Goal: Complete application form

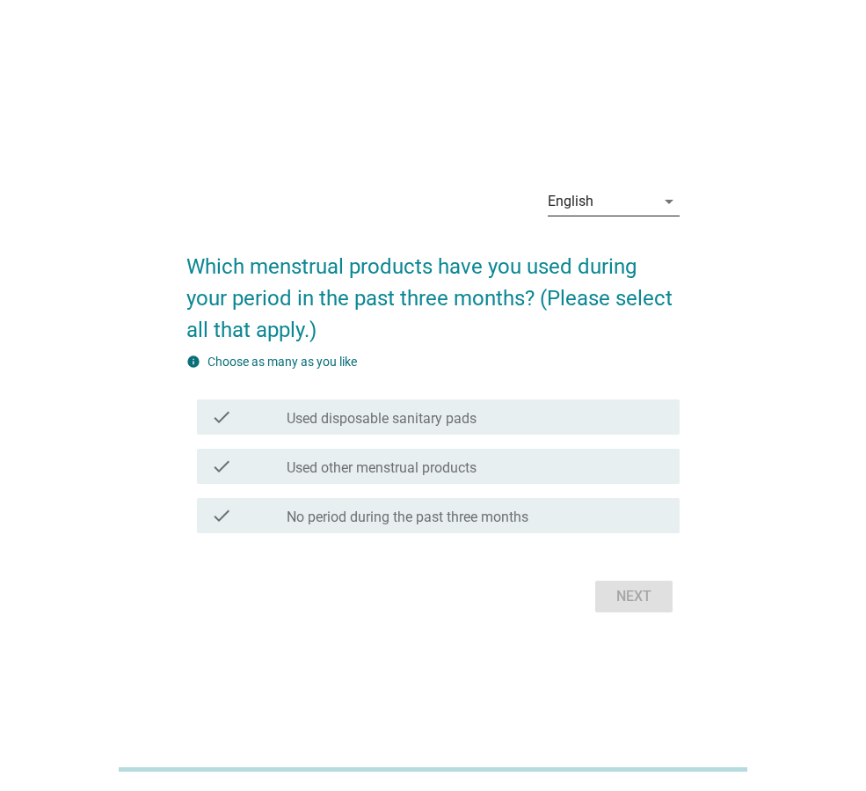
click at [649, 192] on div "English" at bounding box center [601, 201] width 107 height 28
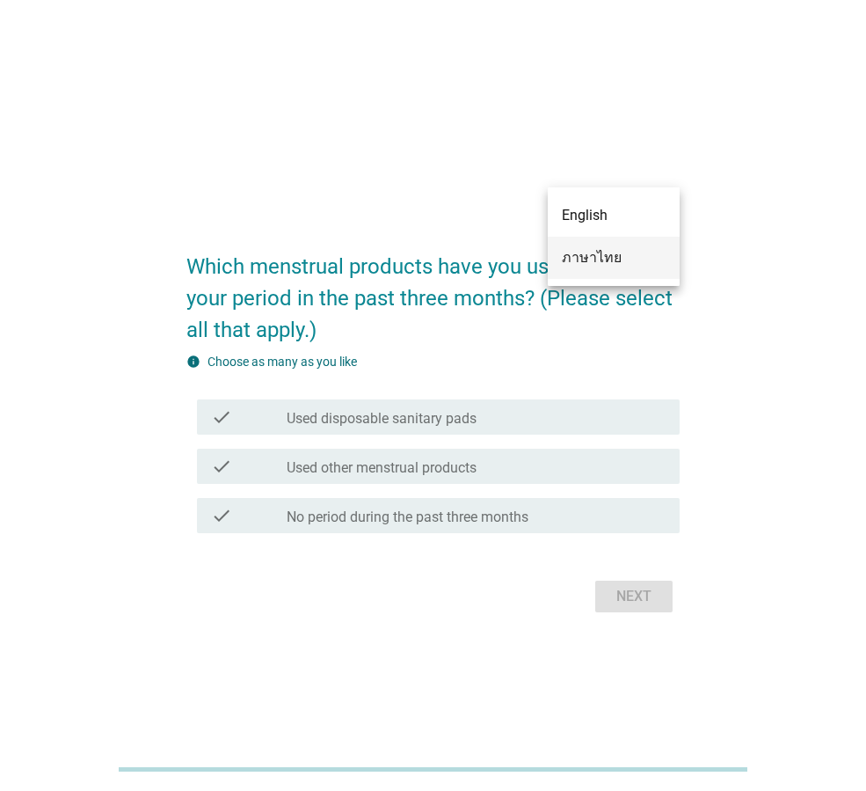
click at [612, 248] on div "ภาษาไทย" at bounding box center [614, 257] width 104 height 21
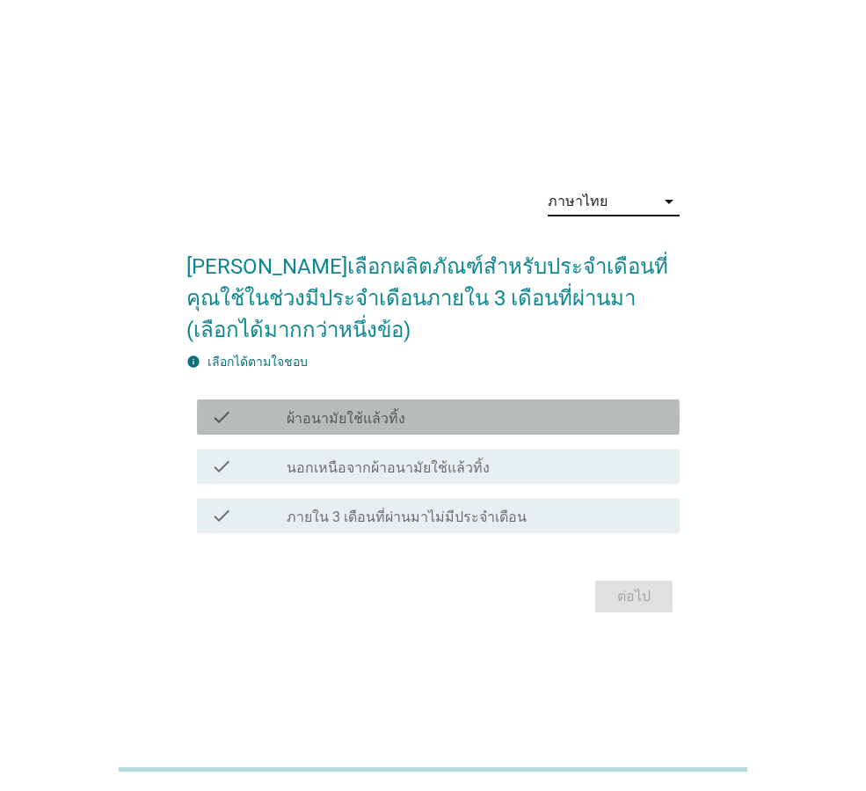
click at [470, 419] on div "check_box_outline_blank ผ้าอนามัยใช้แล้วทิ้ง" at bounding box center [476, 416] width 379 height 21
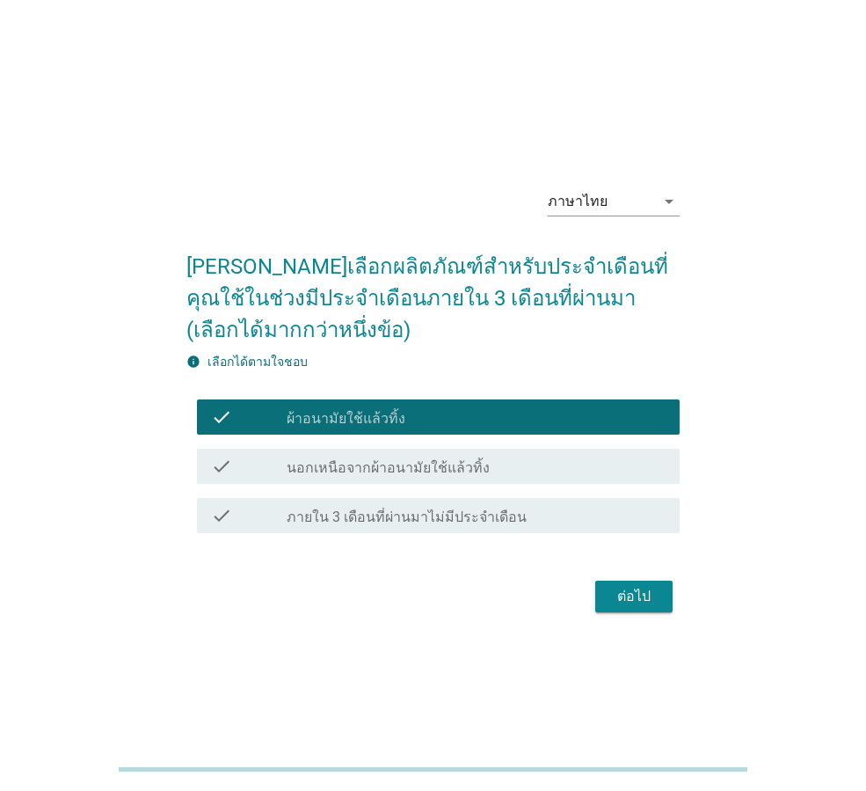
click at [653, 588] on div "ต่อไป" at bounding box center [633, 596] width 49 height 21
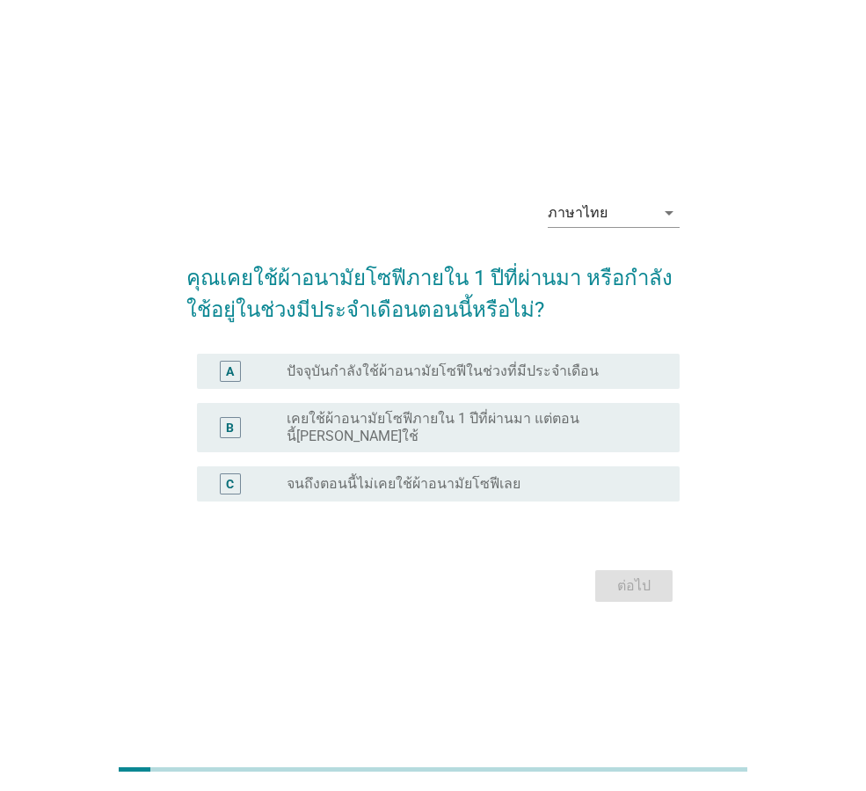
click at [517, 380] on label "ปัจจุบันกำลังใช้ผ้าอนามัยโซฟีในช่วงที่มีประจำเดือน" at bounding box center [443, 371] width 312 height 18
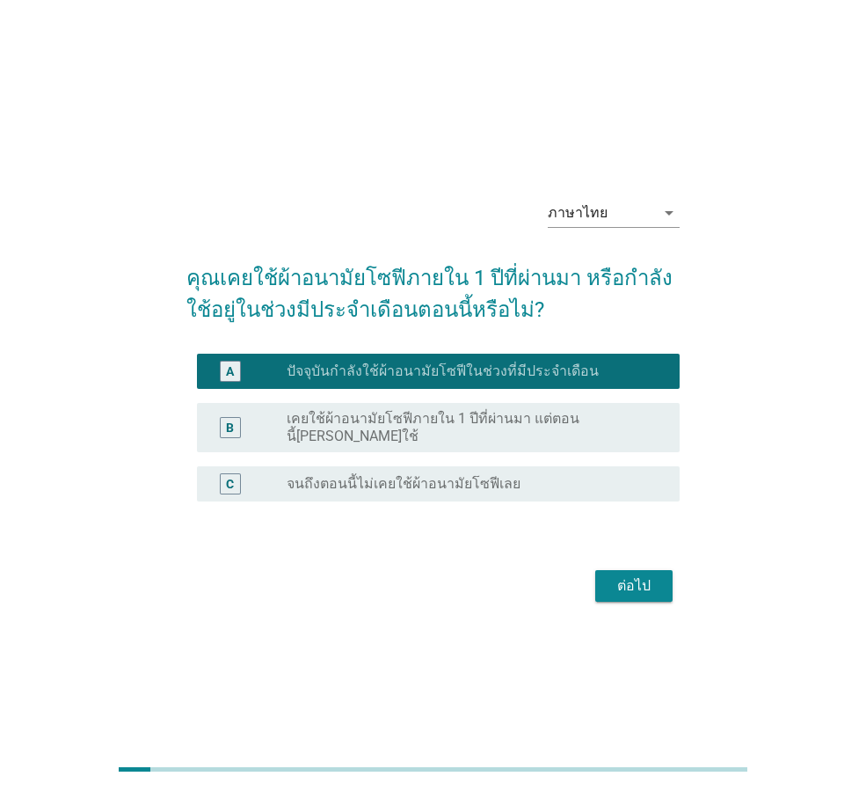
click at [642, 580] on div "ต่อไป" at bounding box center [633, 585] width 49 height 21
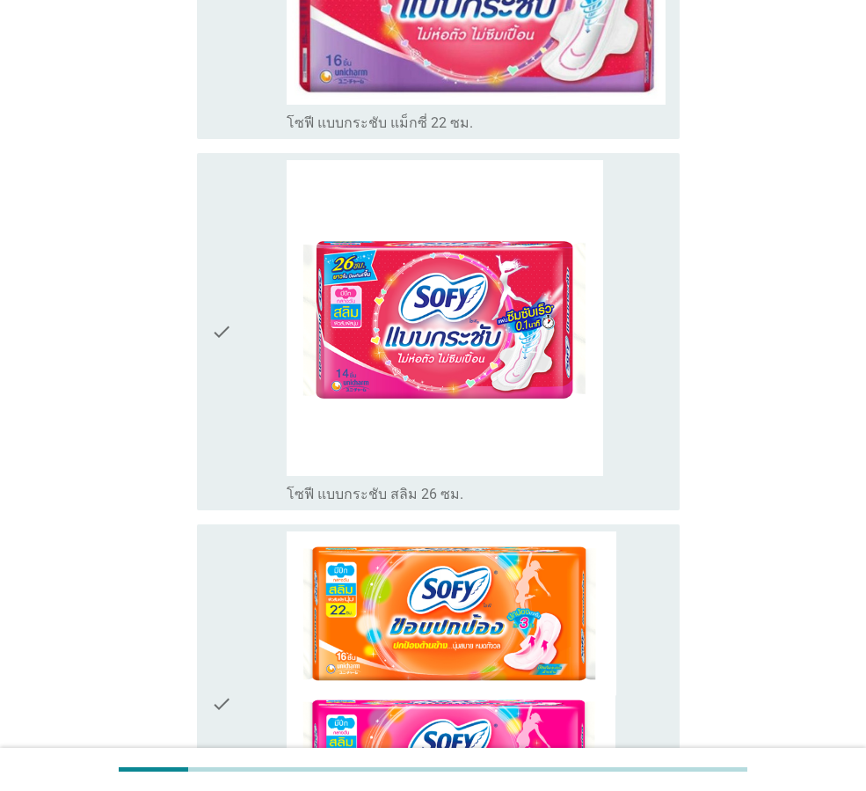
scroll to position [4962, 0]
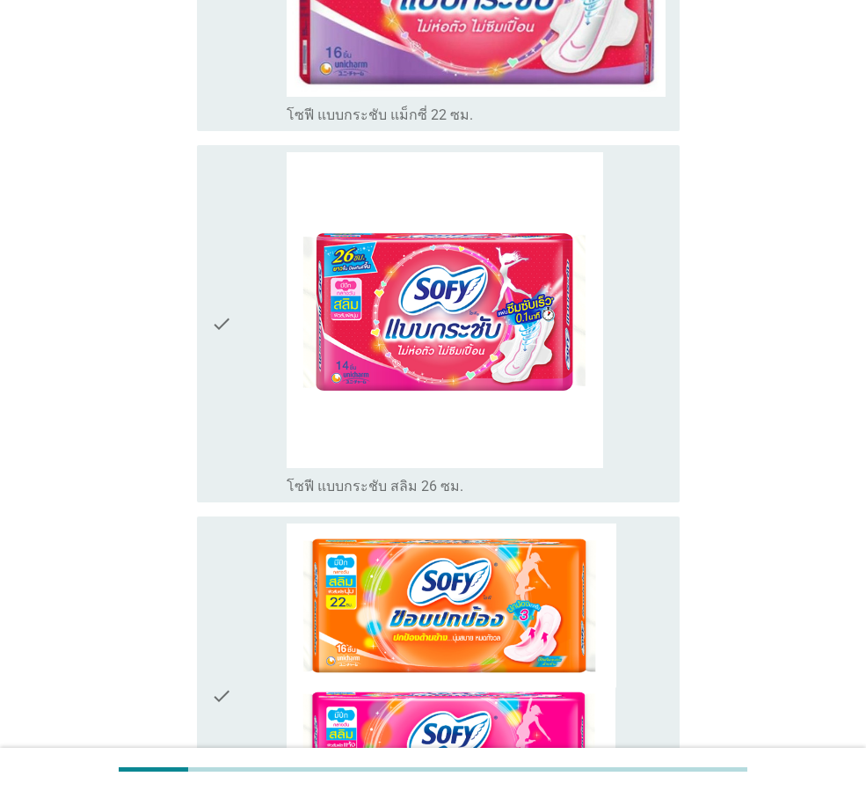
click at [224, 530] on icon "check" at bounding box center [221, 695] width 21 height 344
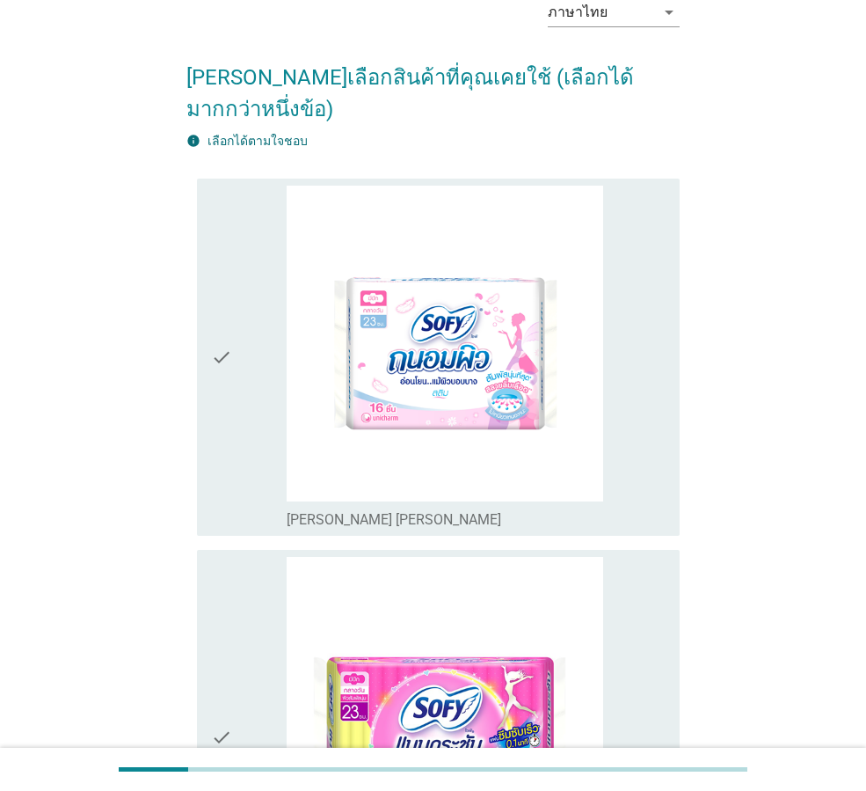
scroll to position [85, 0]
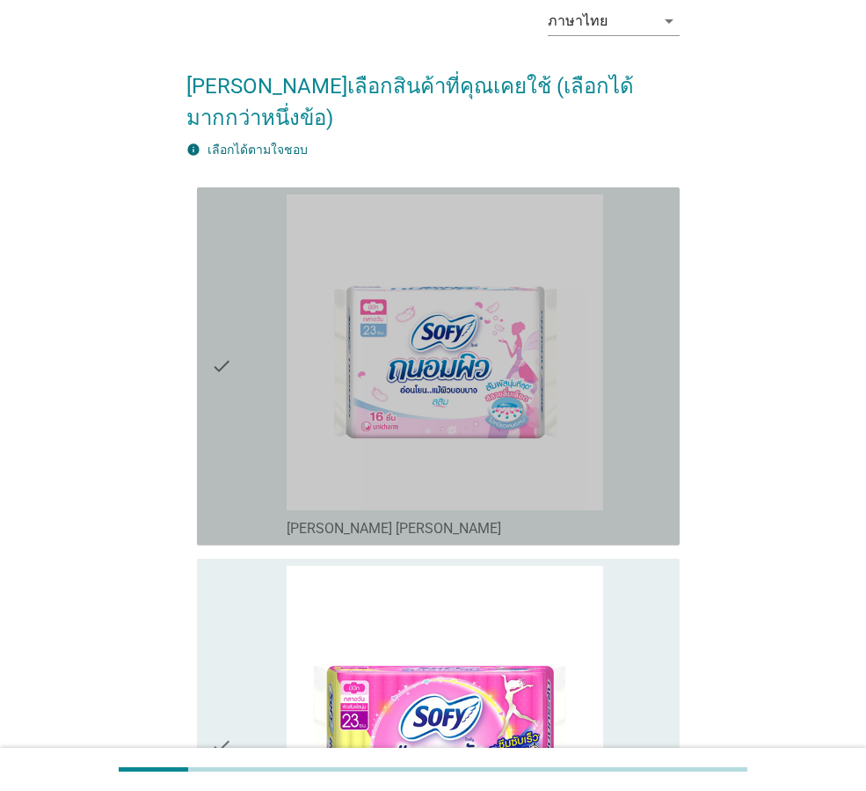
click at [230, 334] on icon "check" at bounding box center [221, 366] width 21 height 344
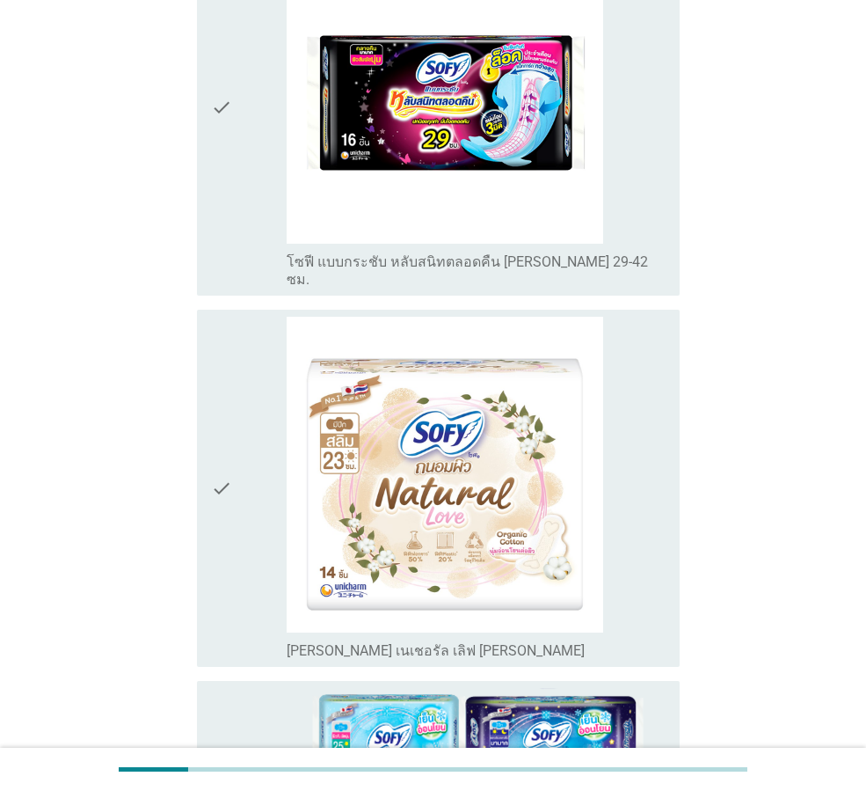
scroll to position [6609, 0]
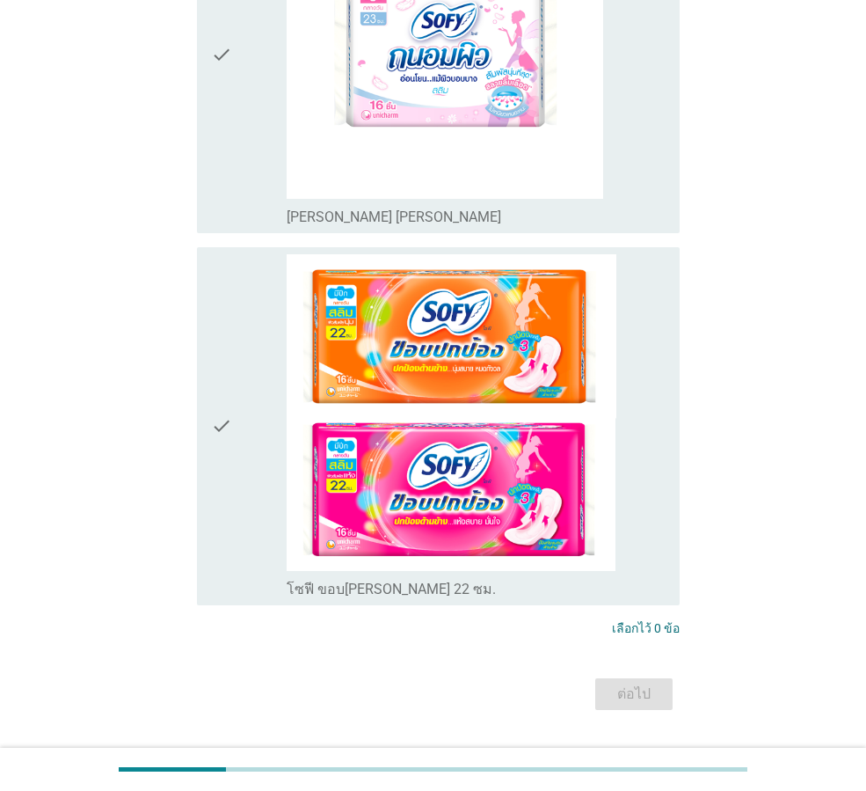
scroll to position [442, 0]
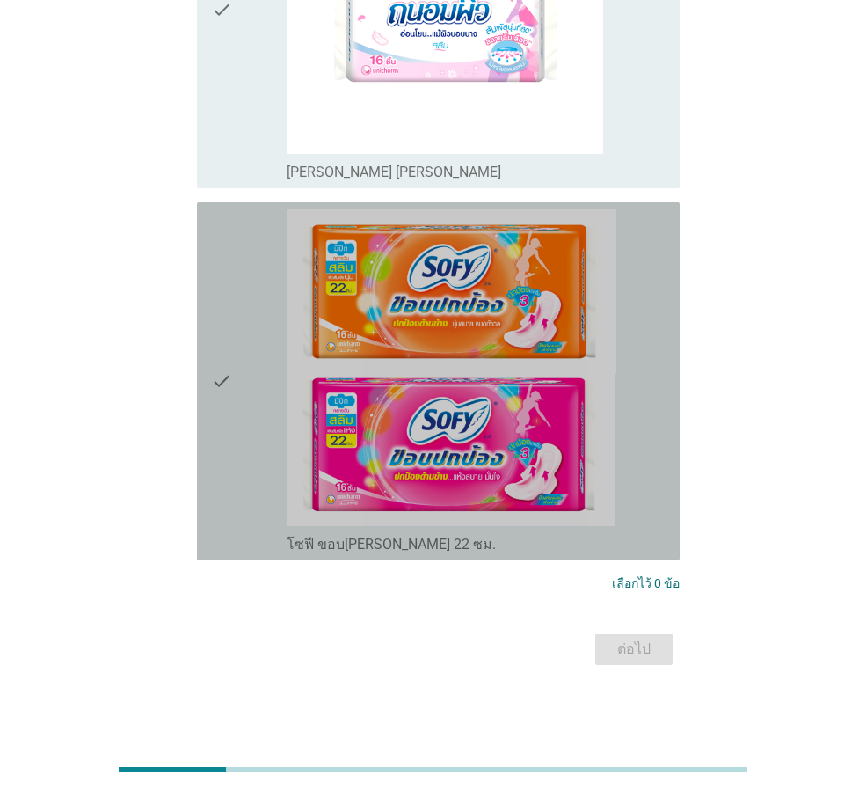
click at [244, 404] on div "check" at bounding box center [249, 381] width 76 height 344
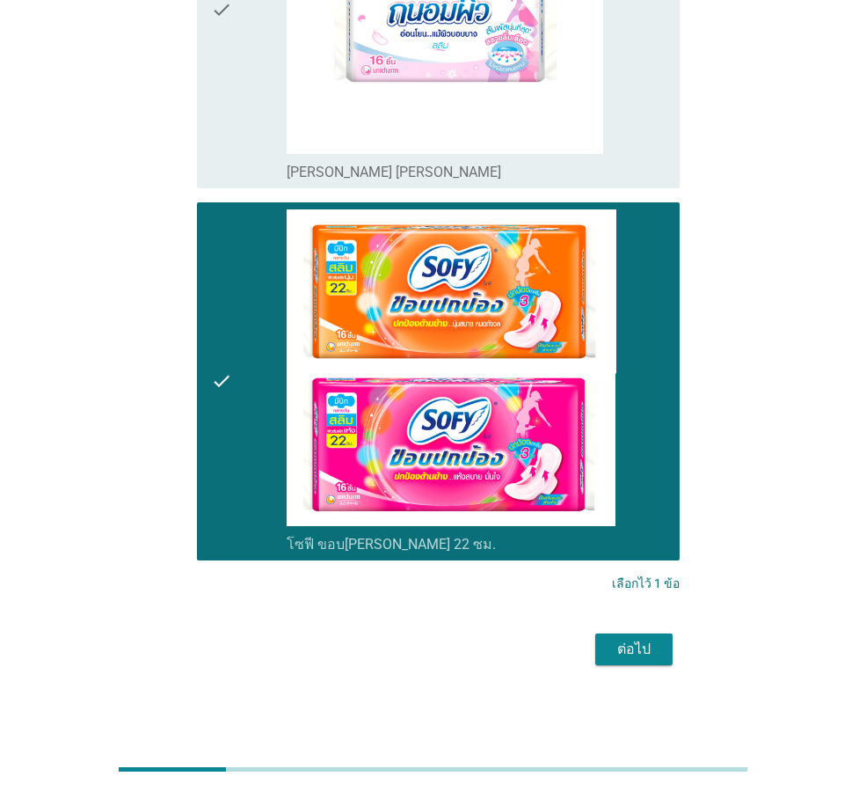
click at [639, 649] on div "ต่อไป" at bounding box center [633, 649] width 49 height 21
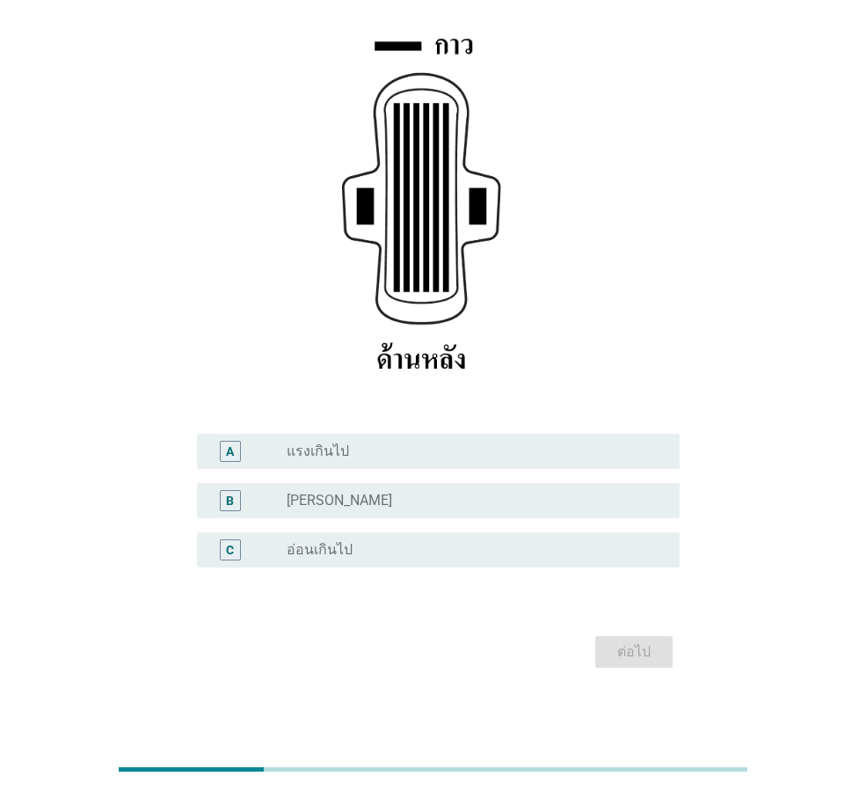
scroll to position [257, 0]
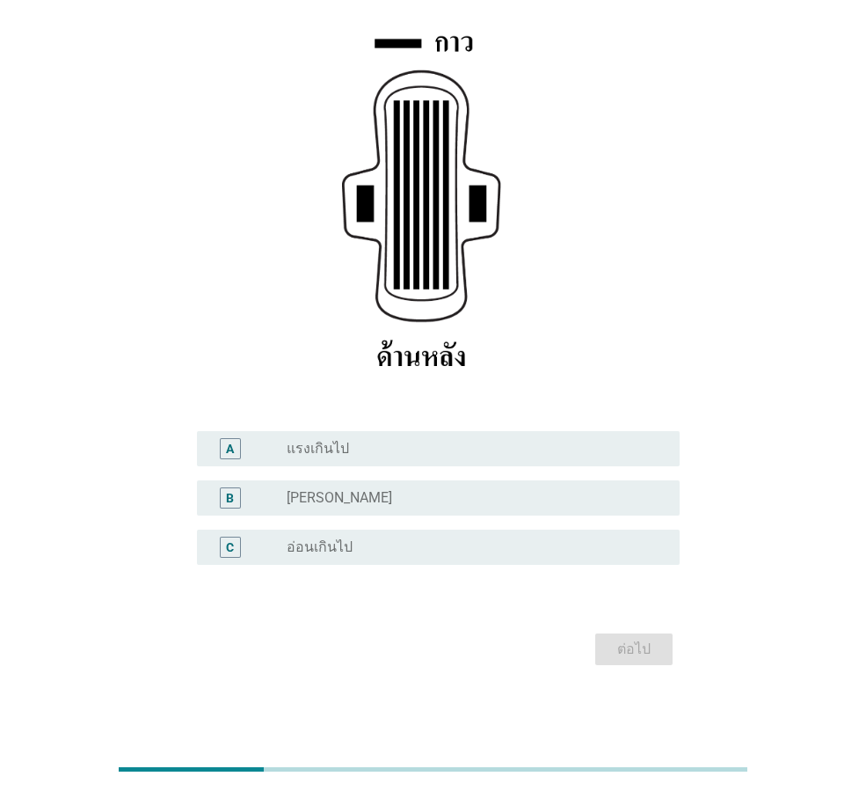
click at [360, 499] on div "radio_button_unchecked [PERSON_NAME]" at bounding box center [469, 498] width 365 height 18
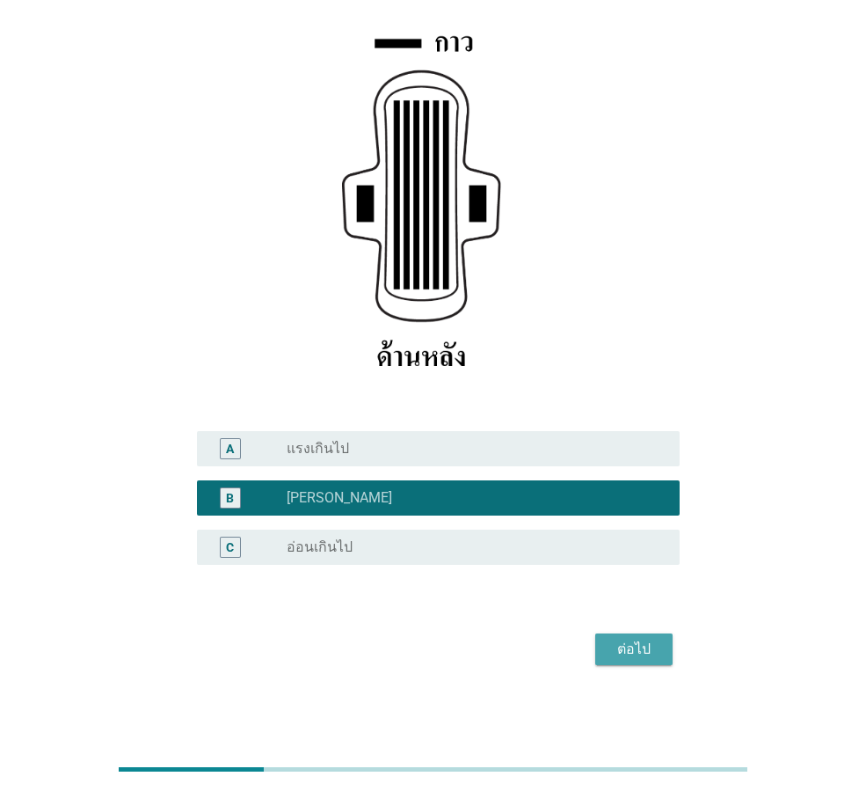
click at [661, 645] on button "ต่อไป" at bounding box center [633, 649] width 77 height 32
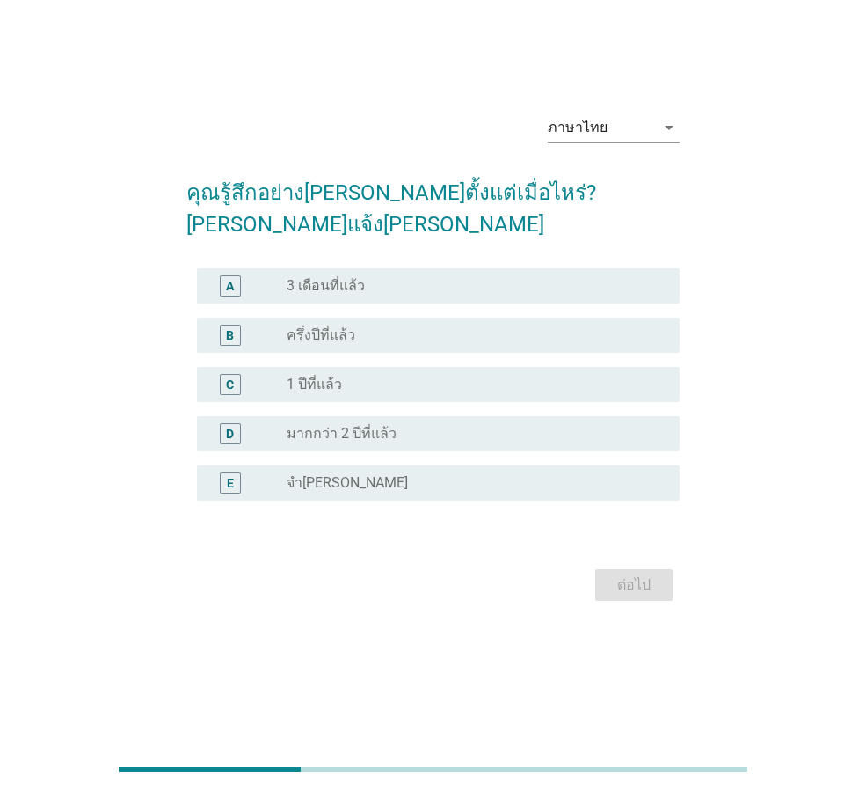
scroll to position [0, 0]
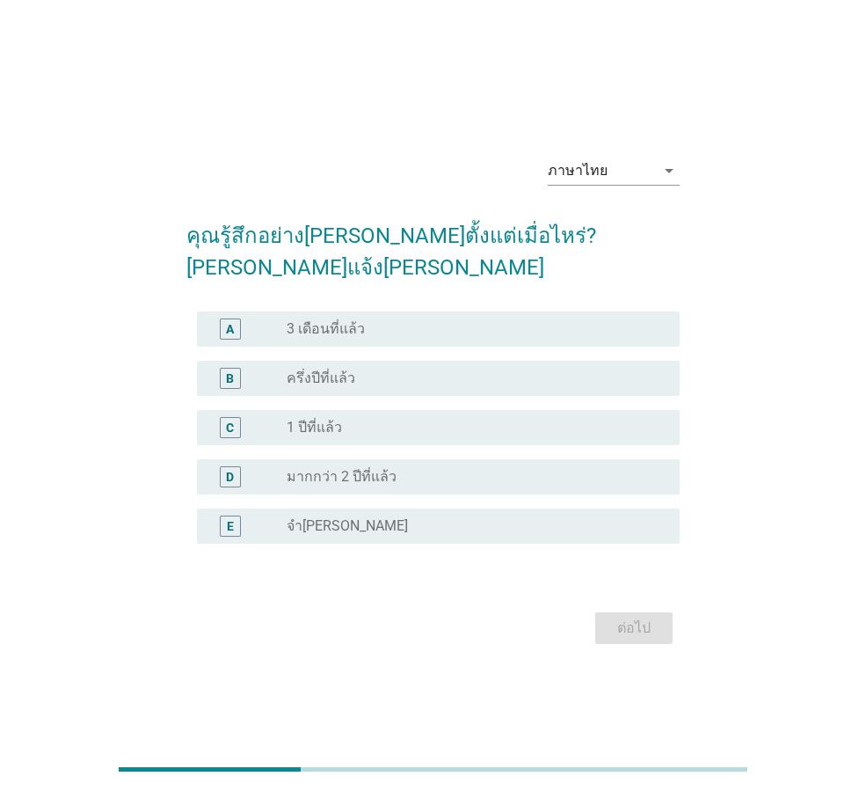
click at [394, 369] on div "radio_button_unchecked ครึ่งปีที่แล้ว" at bounding box center [469, 378] width 365 height 18
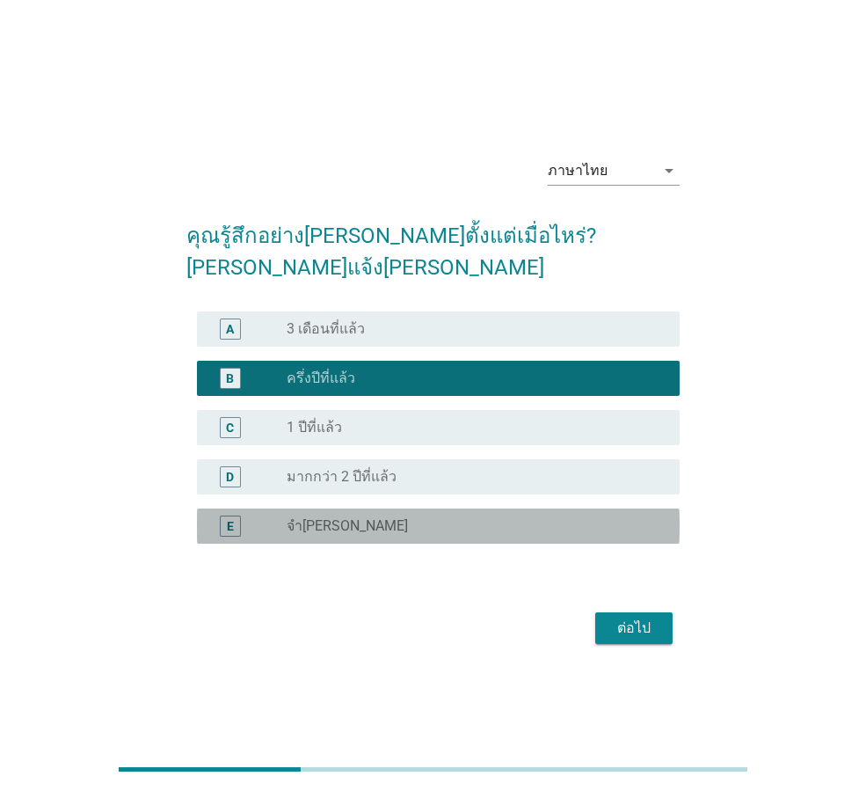
click at [445, 527] on div "E radio_button_unchecked จำ[PERSON_NAME]" at bounding box center [438, 525] width 483 height 35
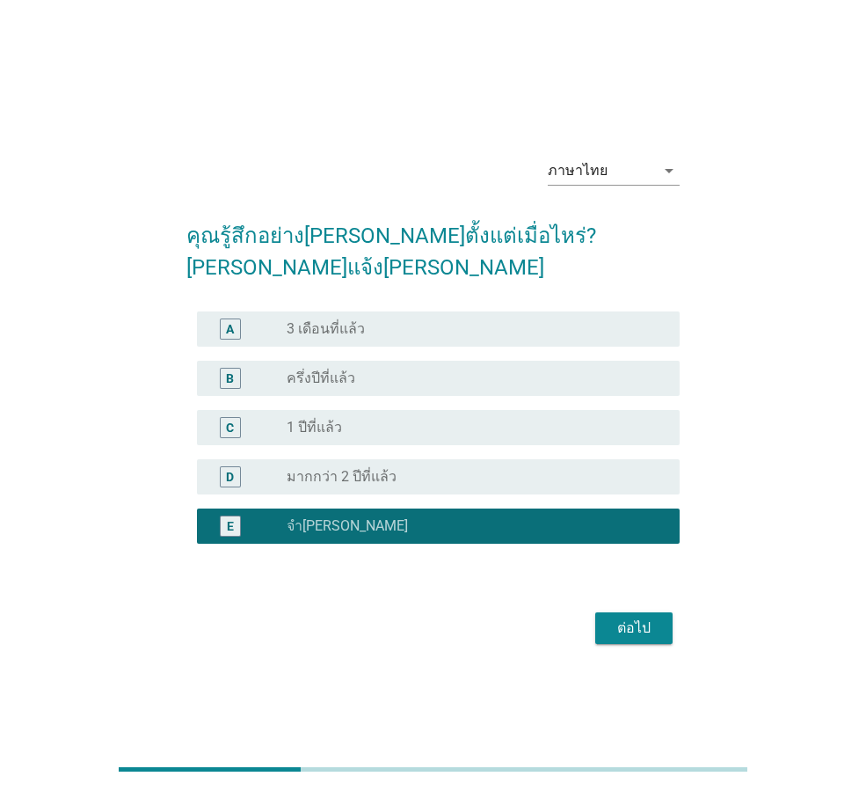
click at [632, 617] on div "ต่อไป" at bounding box center [633, 627] width 49 height 21
